Goal: Transaction & Acquisition: Download file/media

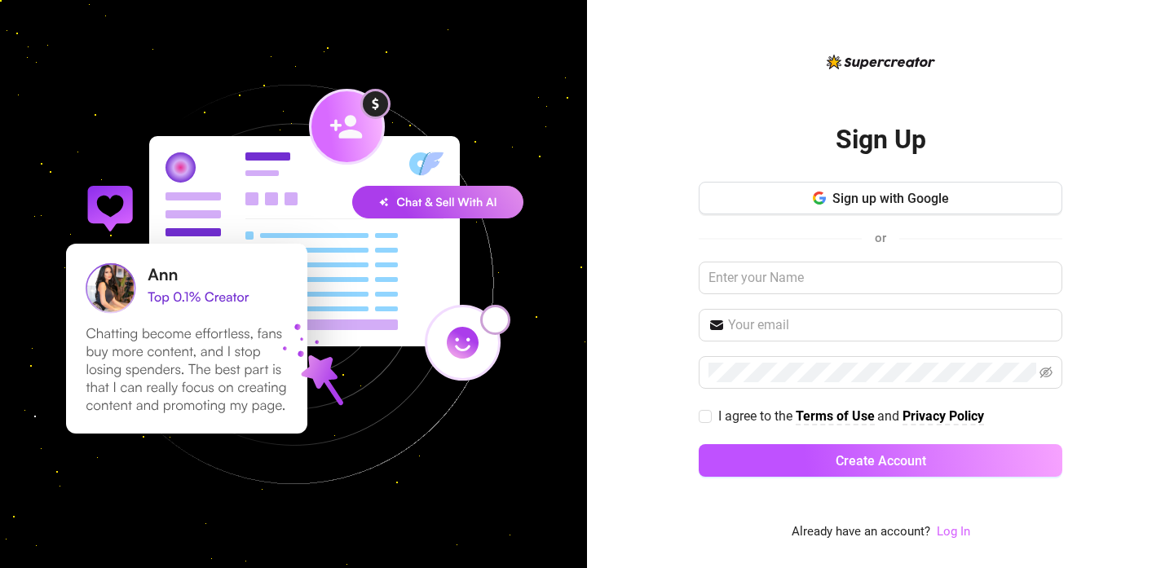
click at [946, 532] on link "Log In" at bounding box center [953, 531] width 33 height 15
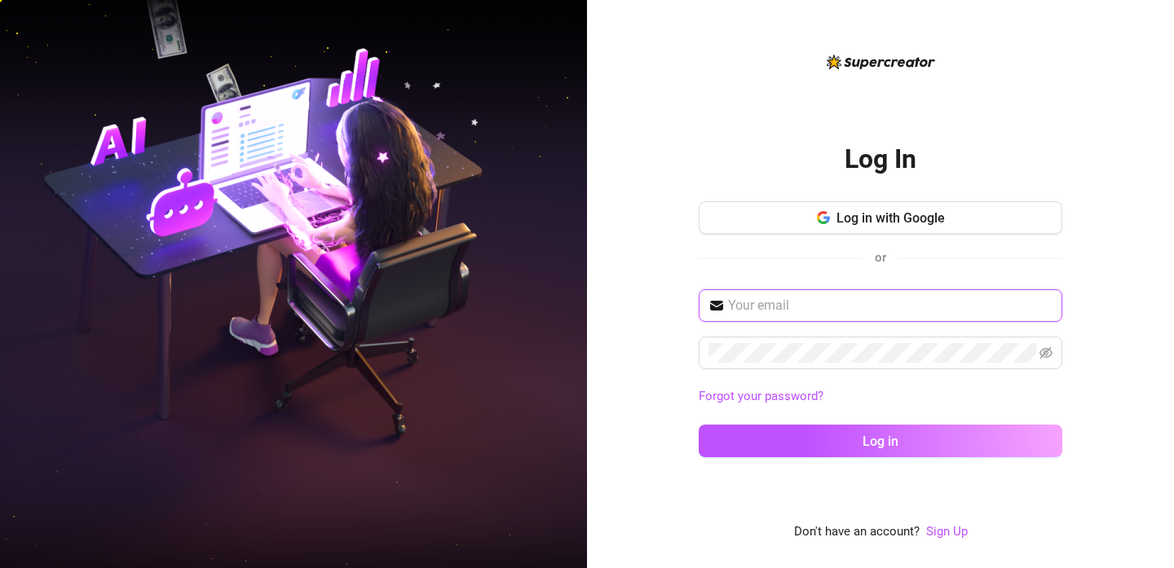
type input "krystelle_lacroix@hotmail.com"
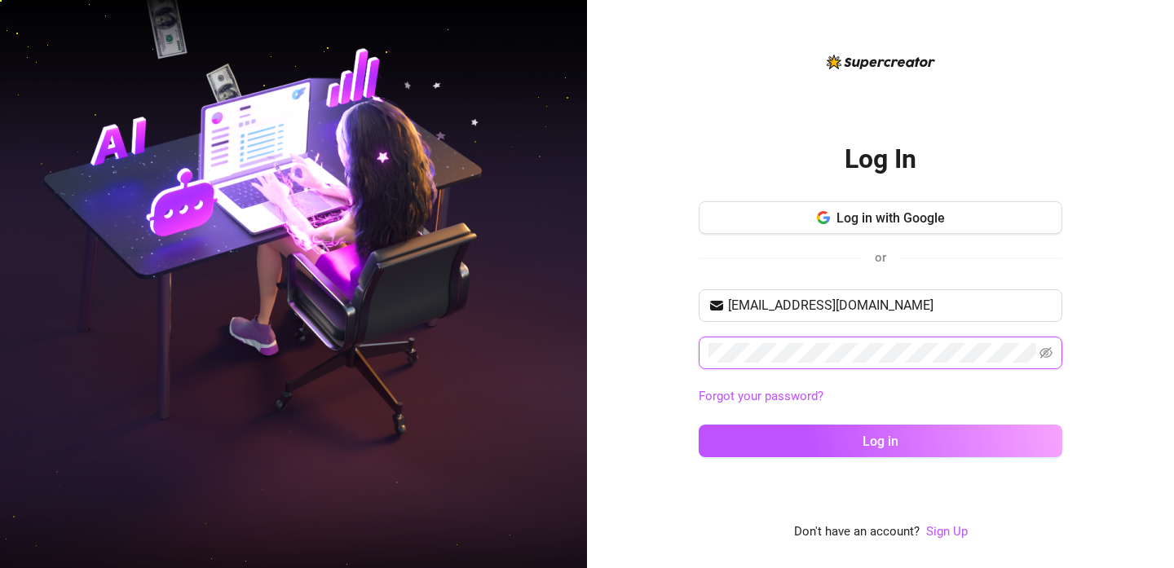
click at [881, 440] on button "Log in" at bounding box center [881, 441] width 364 height 33
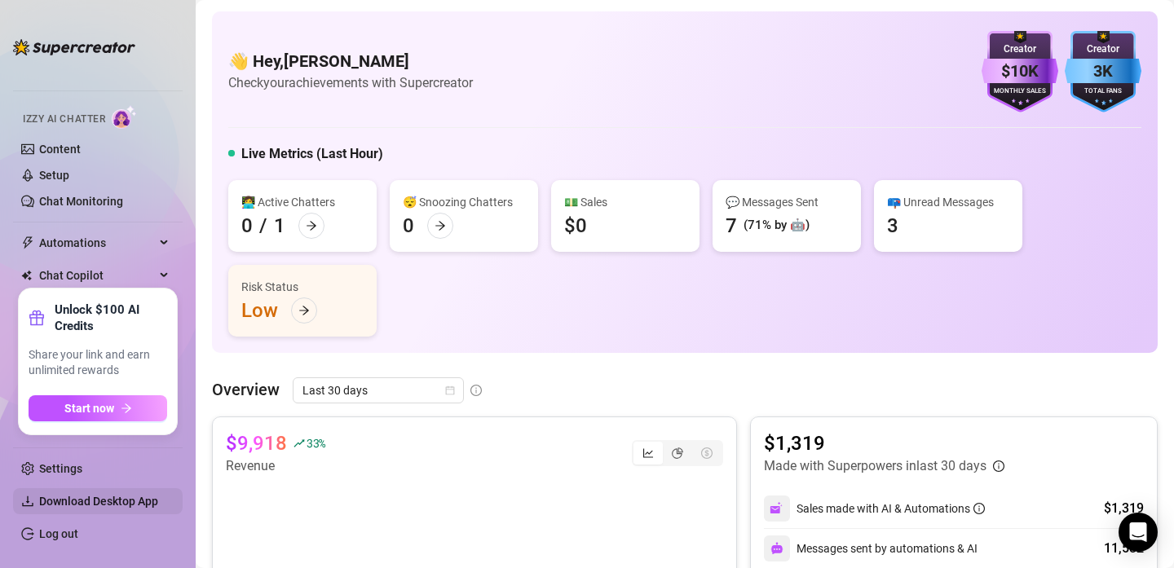
click at [117, 500] on span "Download Desktop App" at bounding box center [98, 501] width 119 height 13
